Goal: Navigation & Orientation: Understand site structure

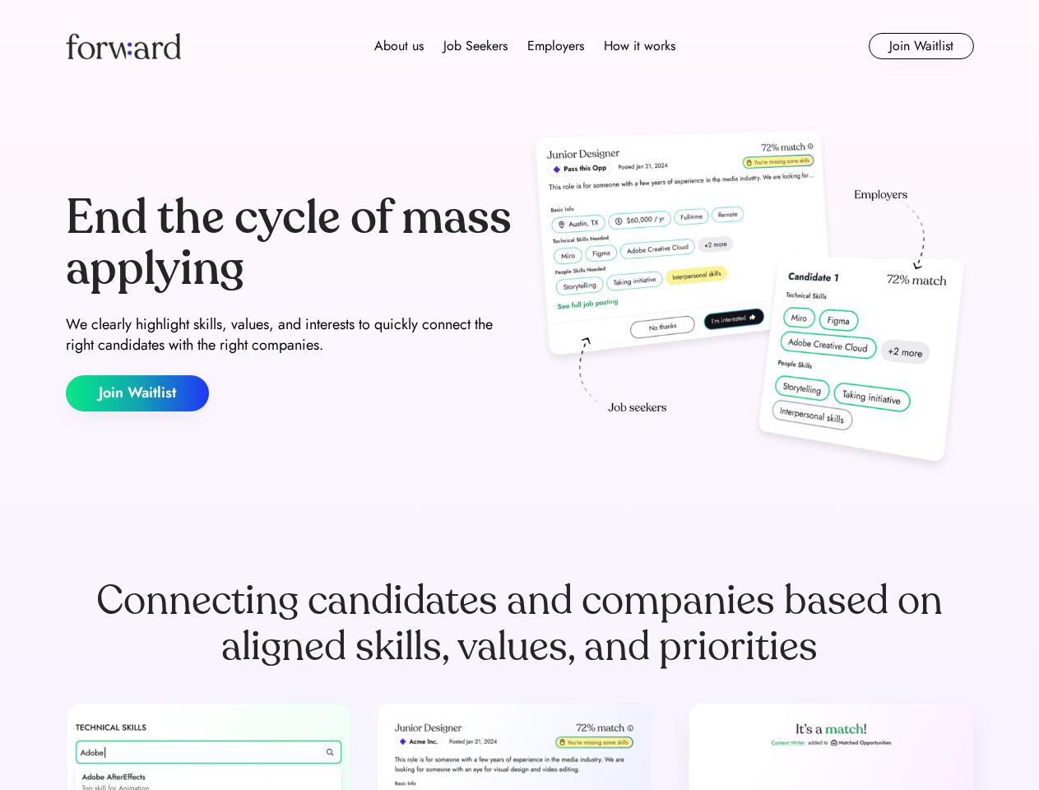
click at [519, 395] on div "End the cycle of mass applying We clearly highlight skills, values, and interes…" at bounding box center [520, 302] width 908 height 354
click at [520, 46] on div "About us Job Seekers Employers How it works" at bounding box center [525, 46] width 648 height 20
click at [123, 46] on img at bounding box center [123, 46] width 115 height 26
click at [525, 46] on div "About us Job Seekers Employers How it works" at bounding box center [525, 46] width 648 height 20
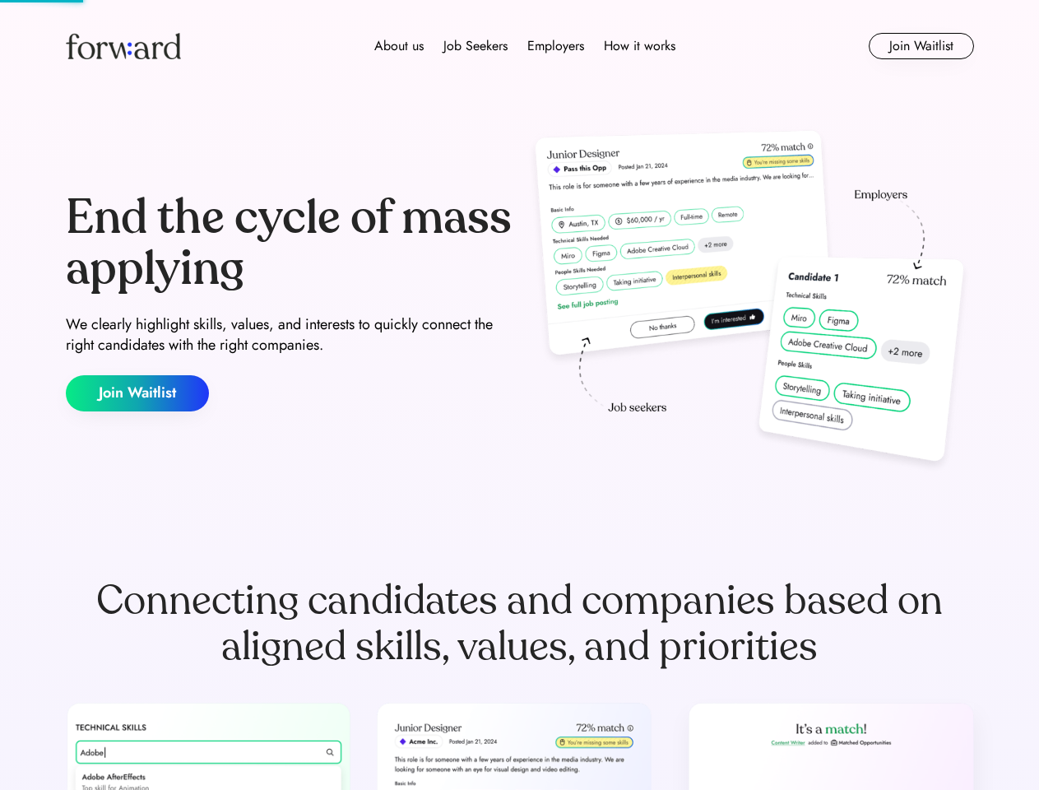
click at [399, 46] on div "About us" at bounding box center [398, 46] width 49 height 20
click at [475, 46] on div "Job Seekers" at bounding box center [475, 46] width 64 height 20
click at [555, 46] on div "Employers" at bounding box center [555, 46] width 57 height 20
click at [638, 46] on div "How it works" at bounding box center [640, 46] width 72 height 20
click at [920, 46] on button "Join Waitlist" at bounding box center [921, 46] width 105 height 26
